Goal: Task Accomplishment & Management: Use online tool/utility

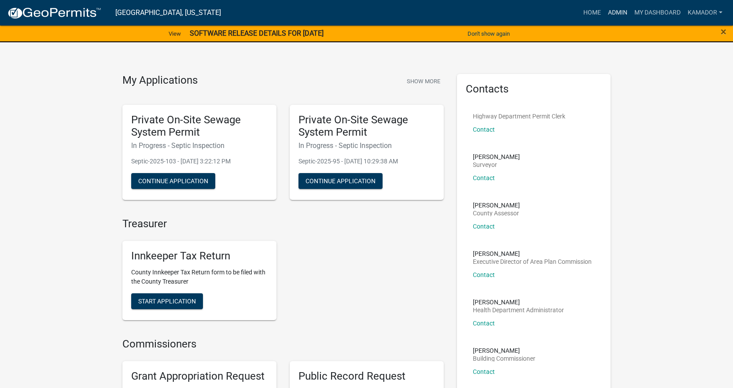
click at [620, 17] on link "Admin" at bounding box center [617, 12] width 26 height 17
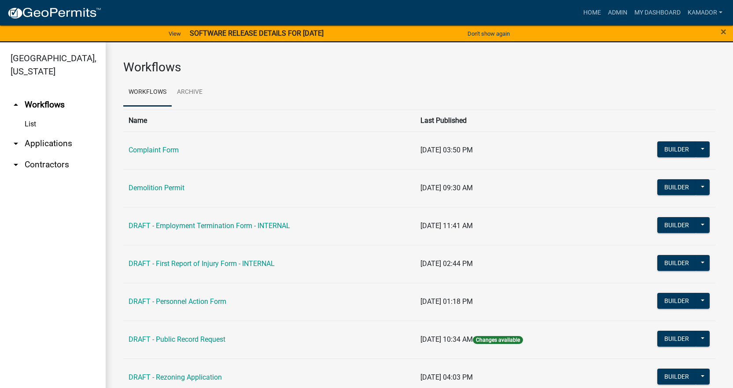
click at [54, 142] on link "arrow_drop_down Applications" at bounding box center [53, 143] width 106 height 21
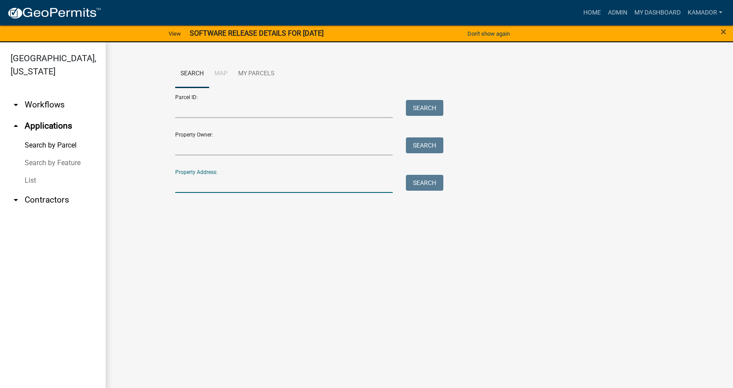
click at [208, 180] on input "Property Address:" at bounding box center [284, 184] width 218 height 18
type input "9302 E 600 N"
click at [415, 184] on button "Search" at bounding box center [424, 183] width 37 height 16
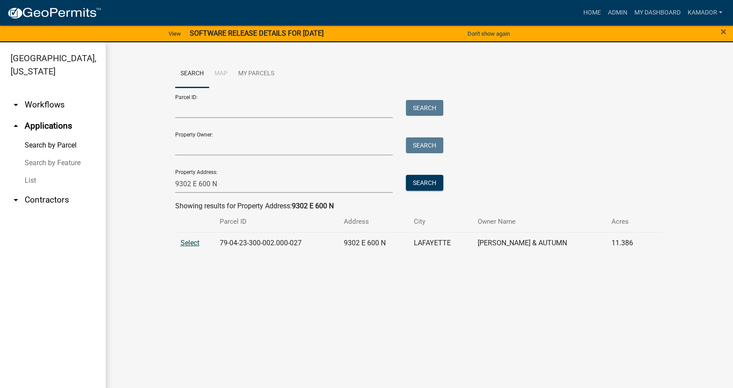
click at [194, 242] on span "Select" at bounding box center [189, 243] width 19 height 8
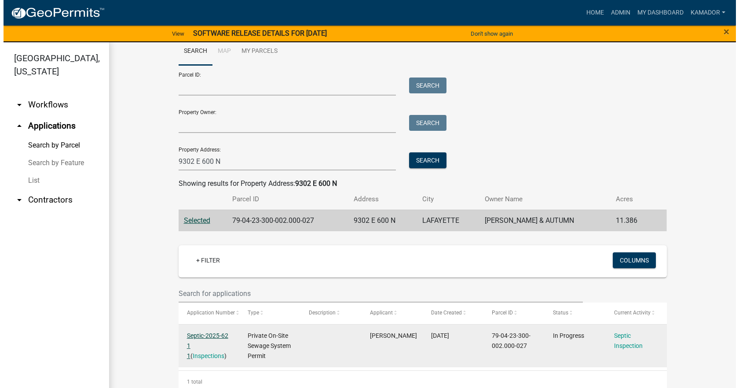
scroll to position [34, 0]
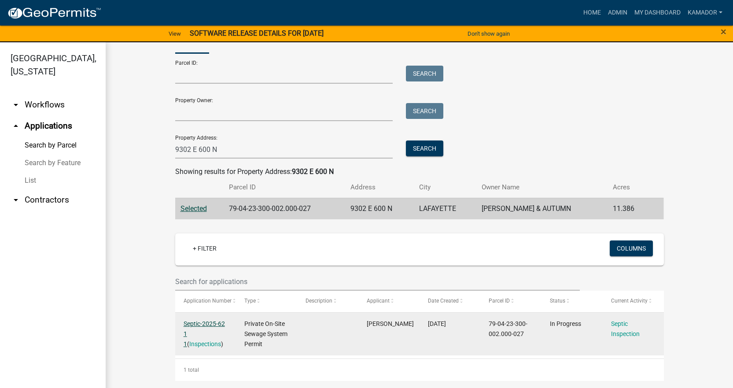
click at [194, 323] on link "Septic-2025-62 1 1" at bounding box center [204, 333] width 41 height 27
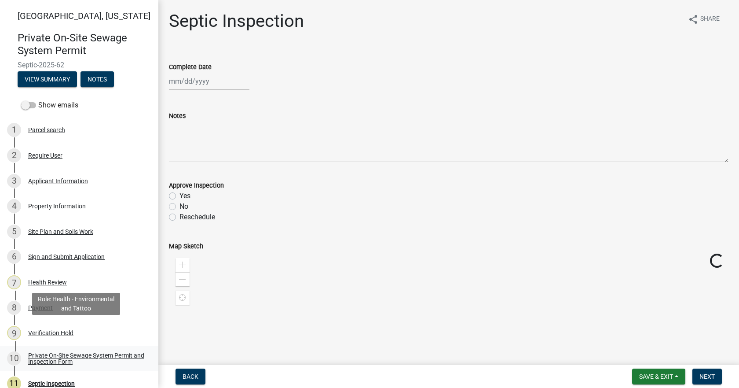
click at [55, 359] on div "Private On-Site Sewage System Permit and Inspection Form" at bounding box center [86, 358] width 116 height 12
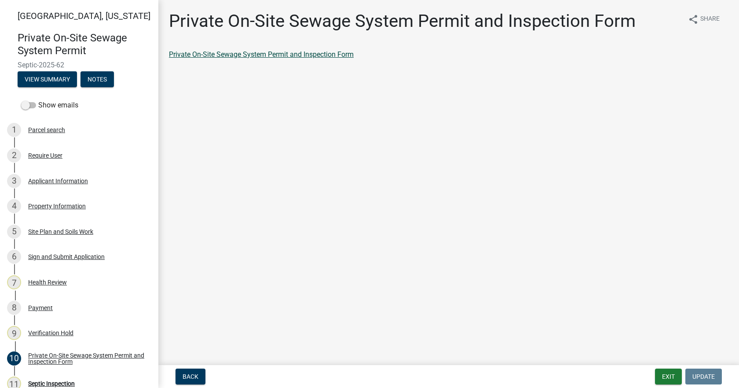
click at [257, 54] on link "Private On-Site Sewage System Permit and Inspection Form" at bounding box center [261, 54] width 185 height 8
